Goal: Task Accomplishment & Management: Complete application form

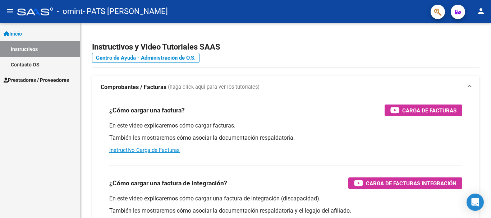
click at [30, 61] on link "Contacto OS" at bounding box center [40, 64] width 80 height 15
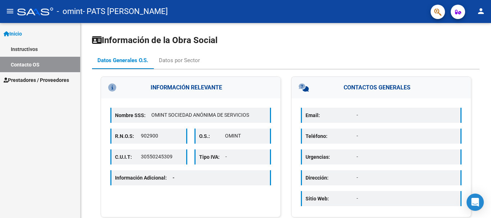
click at [36, 69] on link "Contacto OS" at bounding box center [40, 64] width 80 height 15
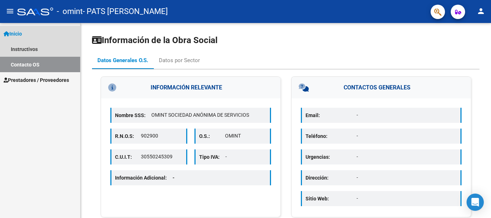
click at [38, 76] on span "Prestadores / Proveedores" at bounding box center [36, 80] width 65 height 8
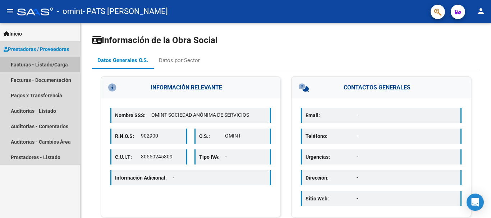
click at [42, 64] on link "Facturas - Listado/Carga" at bounding box center [40, 64] width 80 height 15
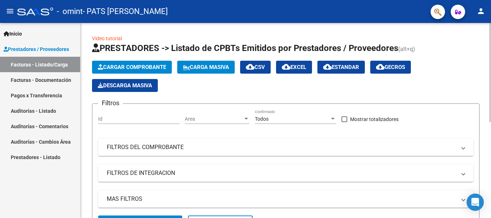
click at [149, 66] on span "Cargar Comprobante" at bounding box center [132, 67] width 68 height 6
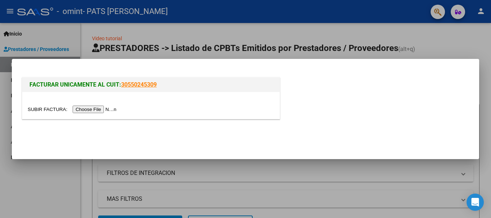
click at [97, 111] on input "file" at bounding box center [73, 110] width 91 height 8
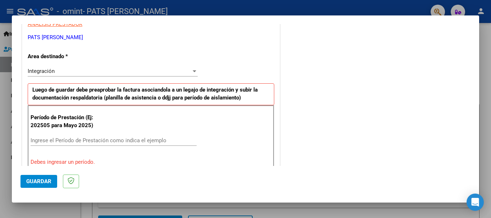
scroll to position [144, 0]
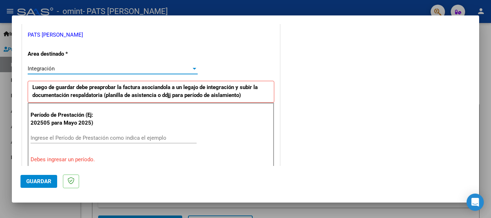
click at [52, 69] on span "Integración" at bounding box center [41, 68] width 27 height 6
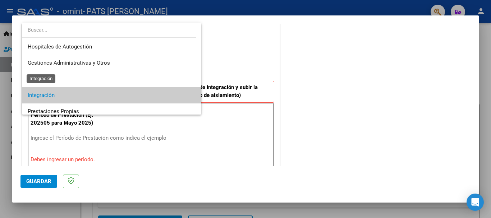
scroll to position [27, 0]
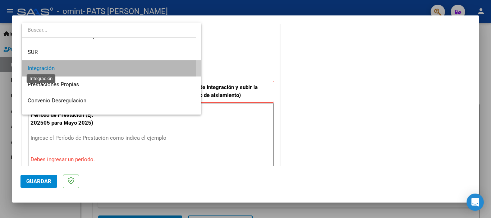
click at [52, 69] on span "Integración" at bounding box center [41, 68] width 27 height 6
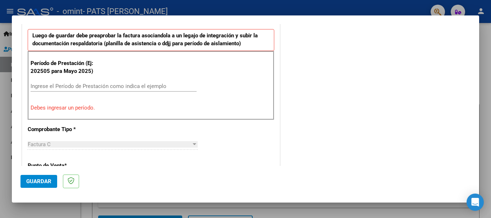
scroll to position [180, 0]
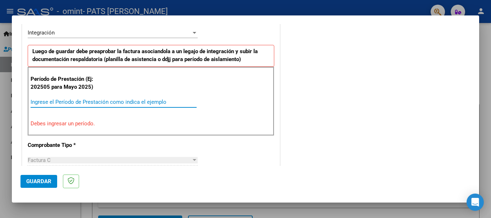
click at [62, 99] on input "Ingrese el Período de Prestación como indica el ejemplo" at bounding box center [114, 102] width 166 height 6
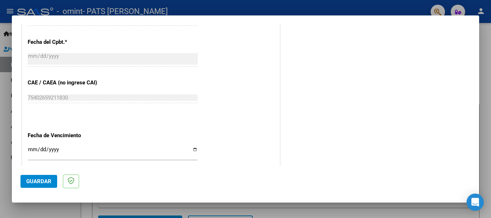
scroll to position [431, 0]
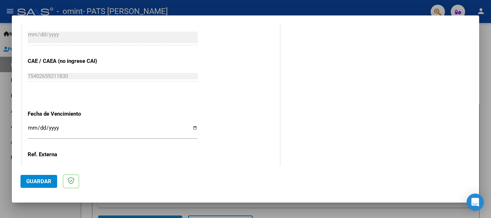
type input "202509"
click at [193, 128] on input "Ingresar la fecha" at bounding box center [113, 130] width 170 height 11
click at [193, 125] on input "Ingresar la fecha" at bounding box center [113, 130] width 170 height 11
type input "[DATE]"
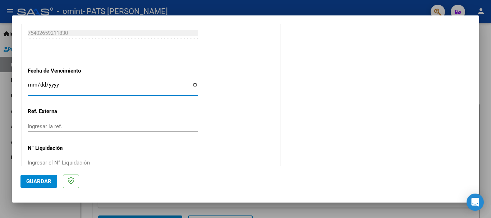
scroll to position [490, 0]
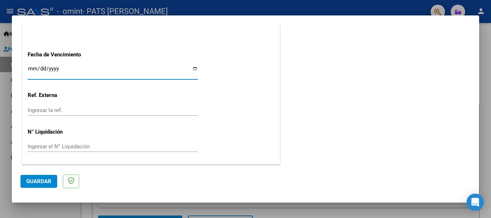
click at [43, 182] on span "Guardar" at bounding box center [38, 181] width 25 height 6
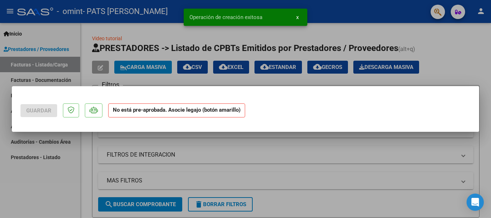
scroll to position [0, 0]
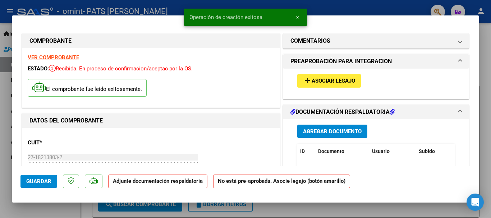
click at [327, 82] on span "Asociar Legajo" at bounding box center [332, 81] width 43 height 6
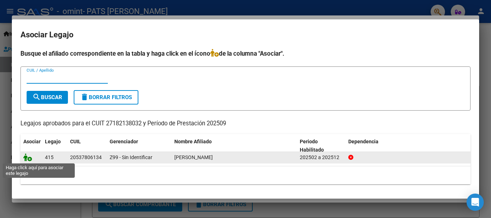
click at [24, 158] on icon at bounding box center [27, 157] width 9 height 8
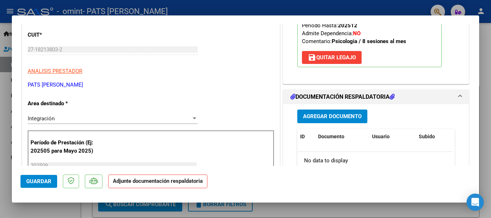
scroll to position [144, 0]
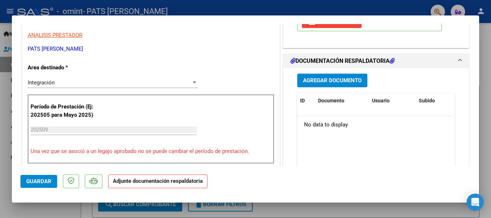
click at [344, 77] on span "Agregar Documento" at bounding box center [332, 80] width 59 height 6
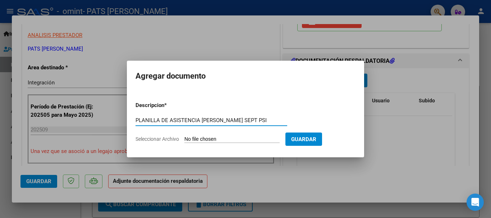
type input "PLANILLA DE ASISTENCIA [PERSON_NAME] SEPT PSI"
click at [219, 133] on form "Descripcion * PLANILLA DE ASISTENCIA [PERSON_NAME] SEPT PSI Escriba aquí una de…" at bounding box center [245, 122] width 220 height 52
click at [223, 140] on input "Seleccionar Archivo" at bounding box center [231, 139] width 95 height 7
type input "C:\fakepath\planilla de asistencia [PERSON_NAME] PSICO SEPT.pdf"
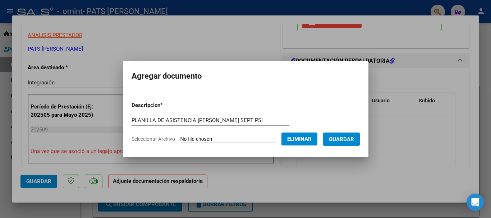
click at [341, 140] on span "Guardar" at bounding box center [341, 139] width 25 height 6
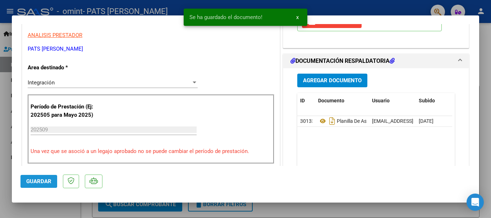
click at [47, 184] on span "Guardar" at bounding box center [38, 181] width 25 height 6
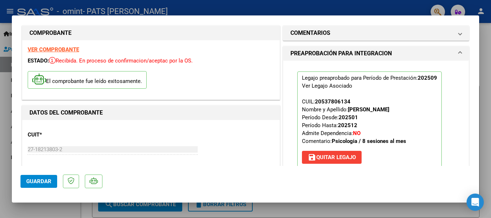
scroll to position [0, 0]
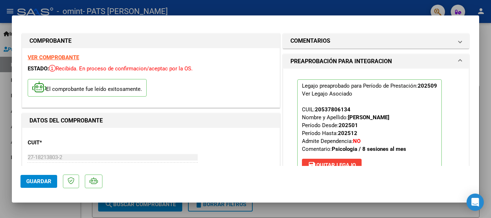
click at [8, 45] on div at bounding box center [245, 109] width 491 height 218
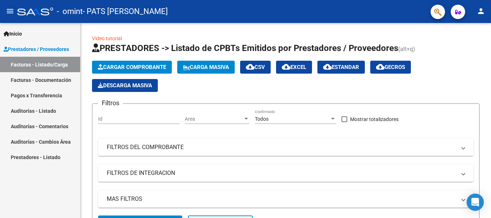
click at [482, 13] on mat-icon "person" at bounding box center [480, 11] width 9 height 9
click at [38, 111] on div at bounding box center [245, 109] width 491 height 218
click at [37, 79] on link "Facturas - Documentación" at bounding box center [40, 79] width 80 height 15
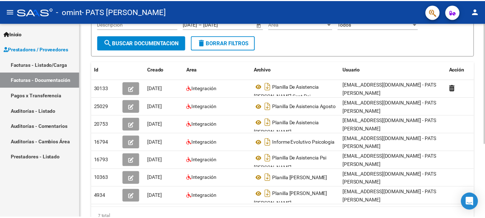
scroll to position [11, 0]
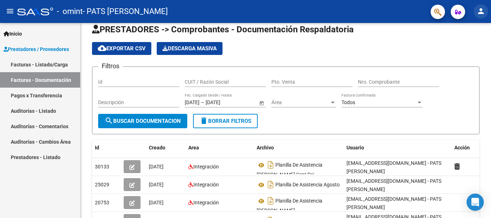
click at [480, 12] on mat-icon "person" at bounding box center [480, 11] width 9 height 9
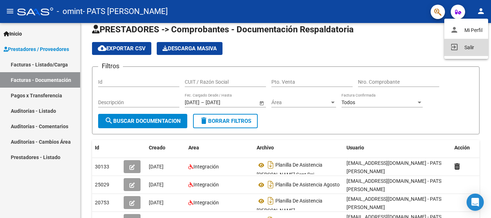
click at [463, 50] on button "exit_to_app Salir" at bounding box center [466, 47] width 44 height 17
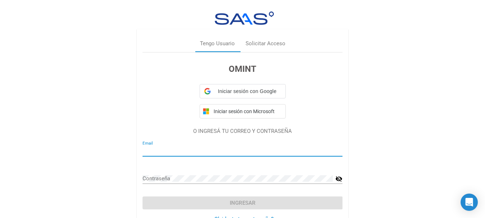
type input "[EMAIL_ADDRESS][DOMAIN_NAME]"
